Goal: Task Accomplishment & Management: Use online tool/utility

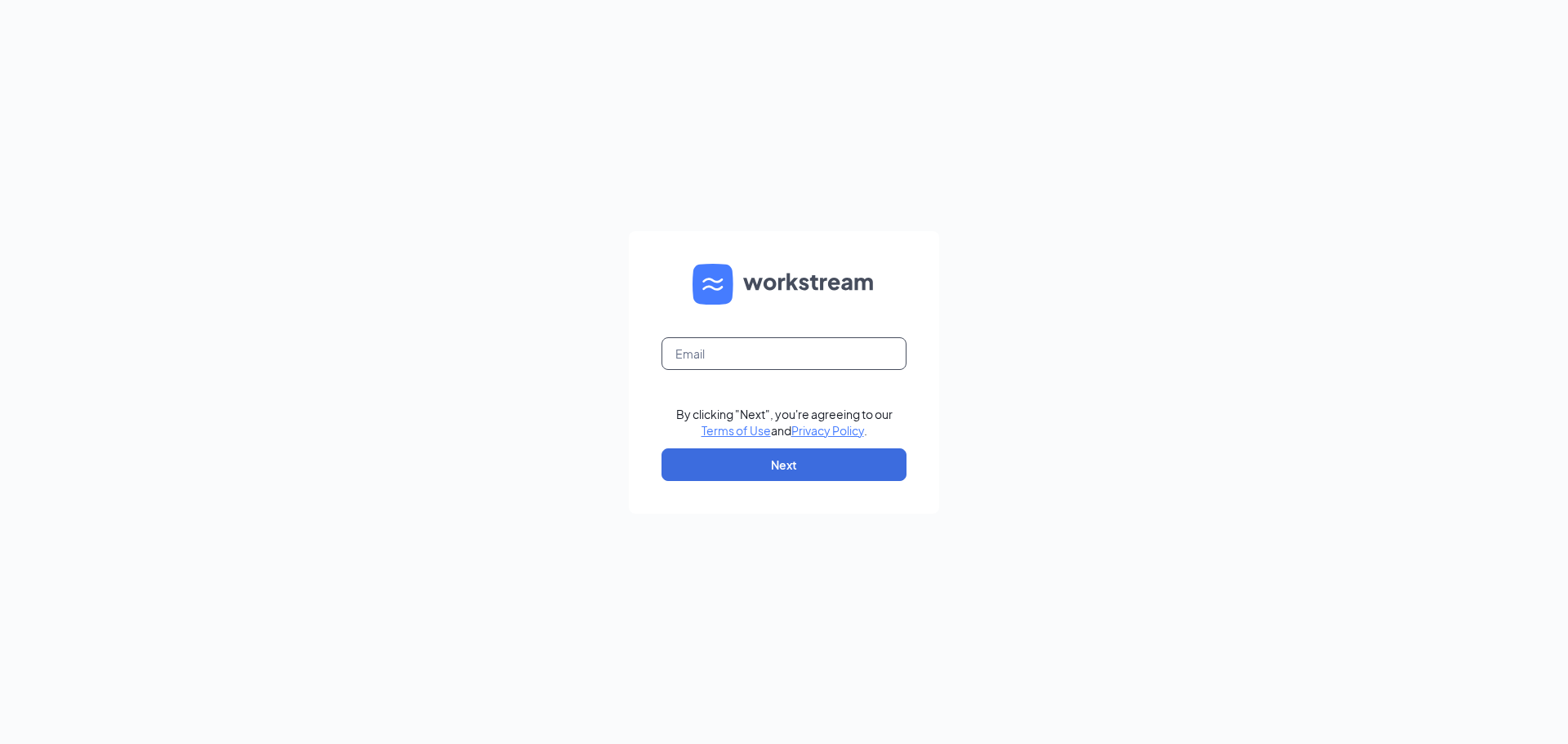
click at [736, 349] on input "text" at bounding box center [784, 354] width 245 height 33
type input "[EMAIL_ADDRESS][DOMAIN_NAME]"
click at [786, 478] on button "Next" at bounding box center [784, 464] width 245 height 33
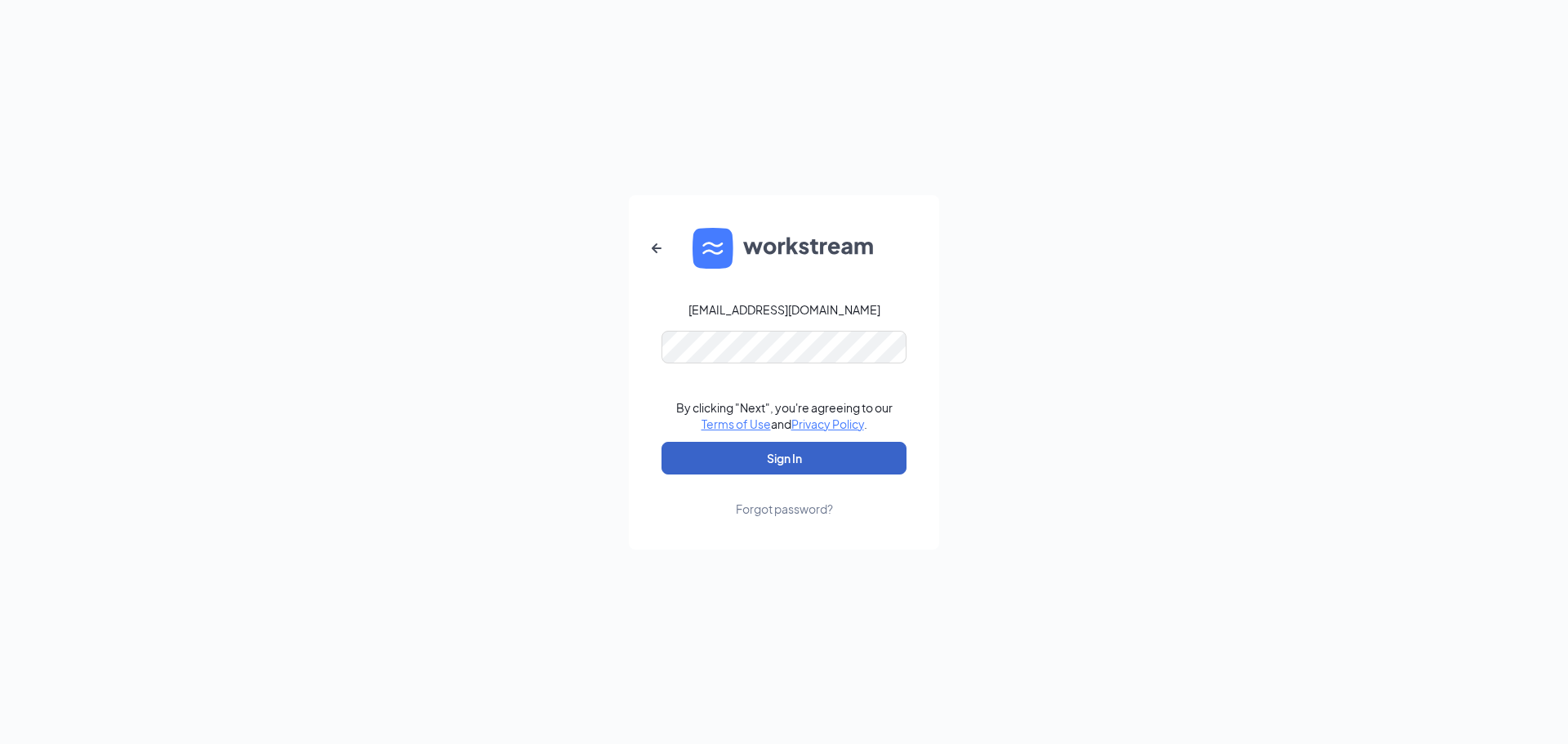
click at [789, 462] on button "Sign In" at bounding box center [784, 458] width 245 height 33
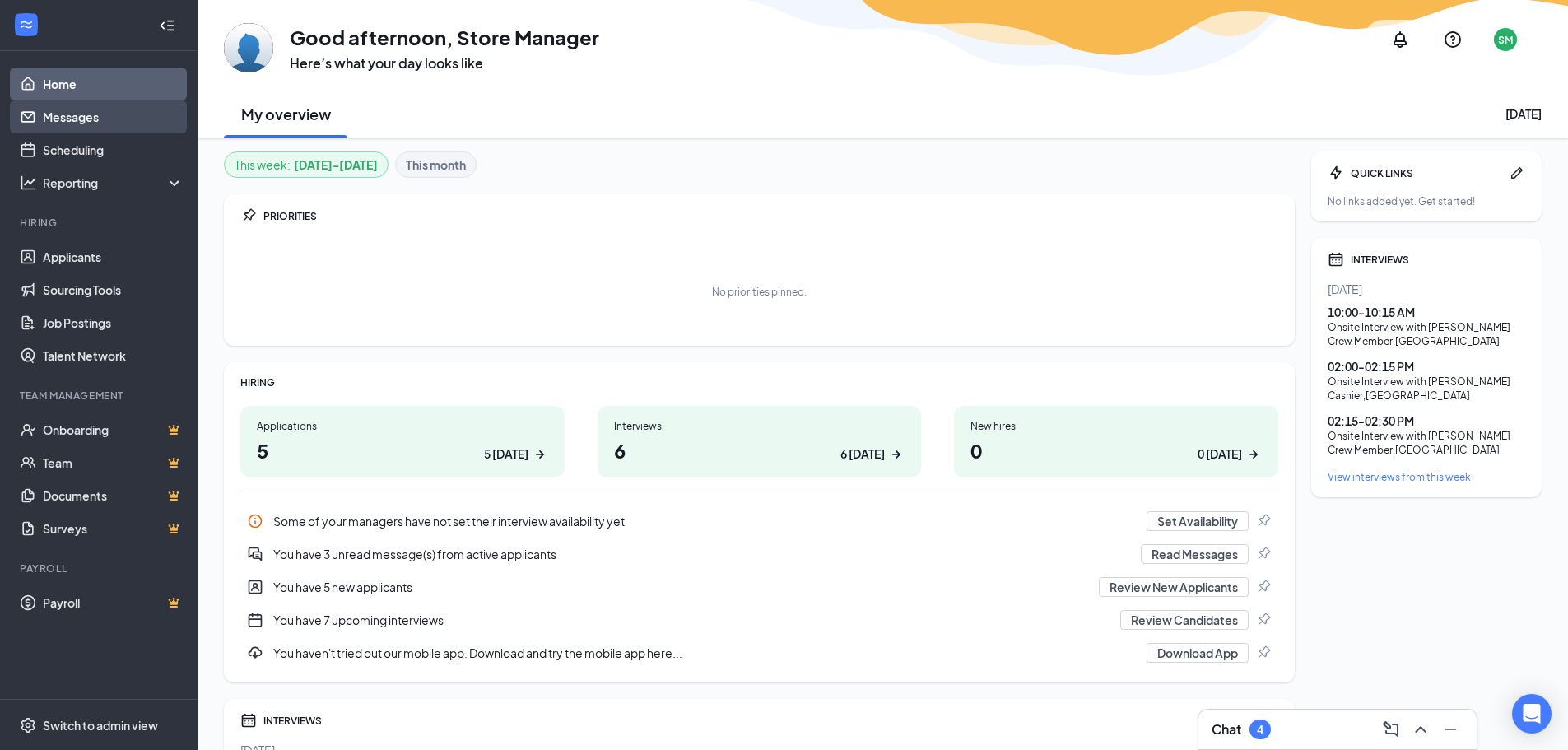
click at [77, 118] on link "Messages" at bounding box center [113, 117] width 140 height 33
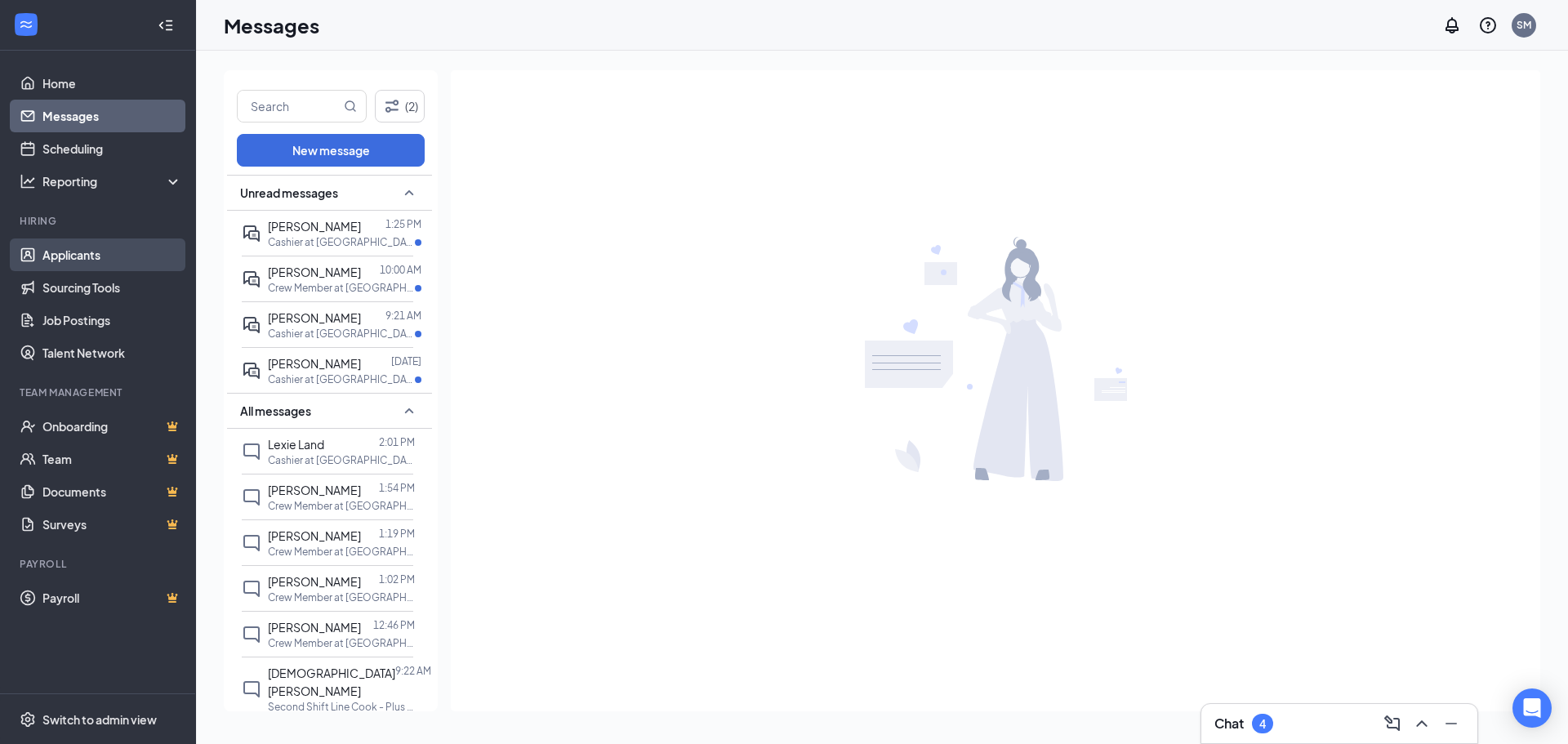
click at [84, 255] on link "Applicants" at bounding box center [112, 254] width 139 height 33
